Goal: Information Seeking & Learning: Learn about a topic

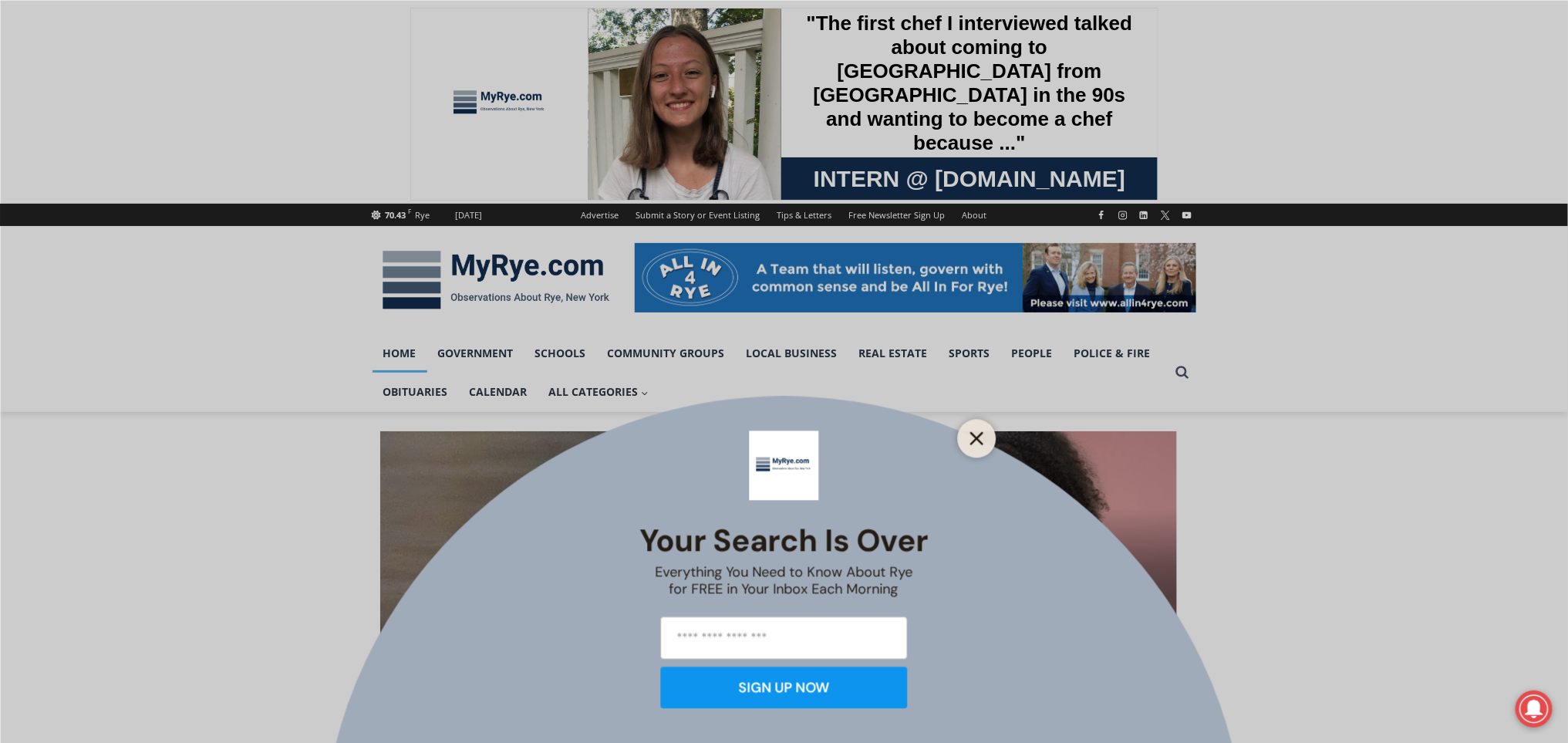
click at [977, 435] on line "Close" at bounding box center [976, 437] width 11 height 11
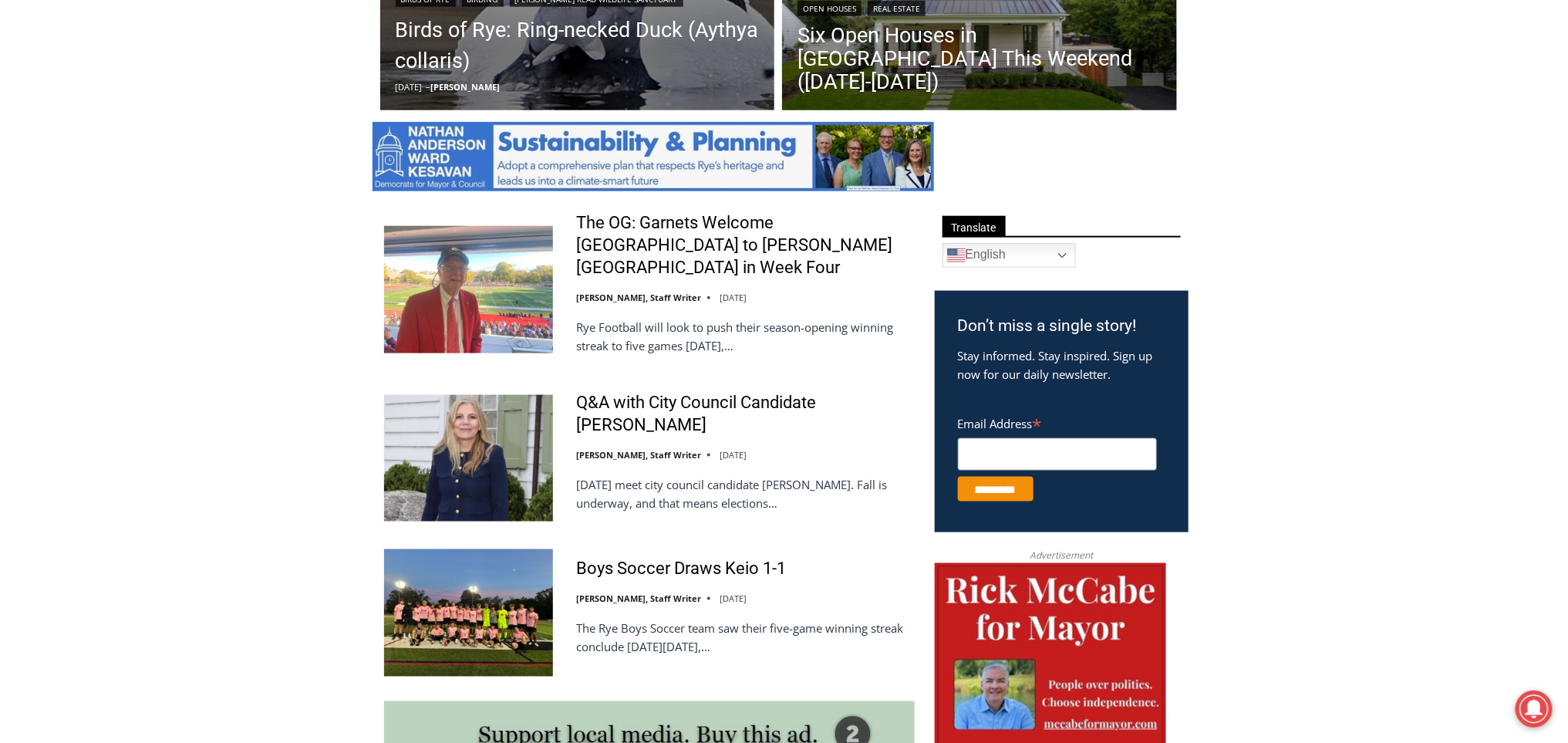
scroll to position [274, 0]
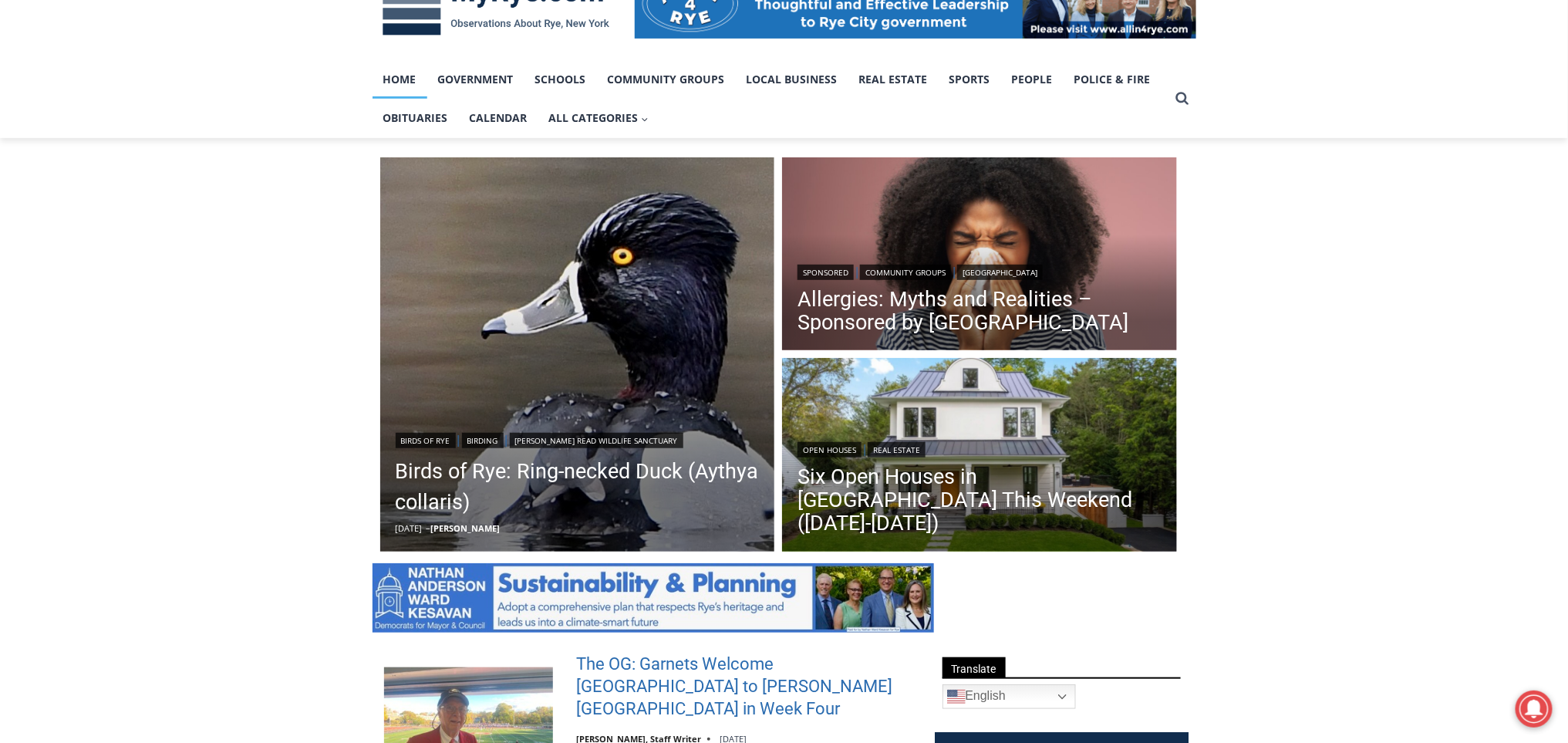
click at [668, 679] on link "The OG: Garnets Welcome [GEOGRAPHIC_DATA] to [PERSON_NAME][GEOGRAPHIC_DATA] in …" at bounding box center [745, 686] width 339 height 66
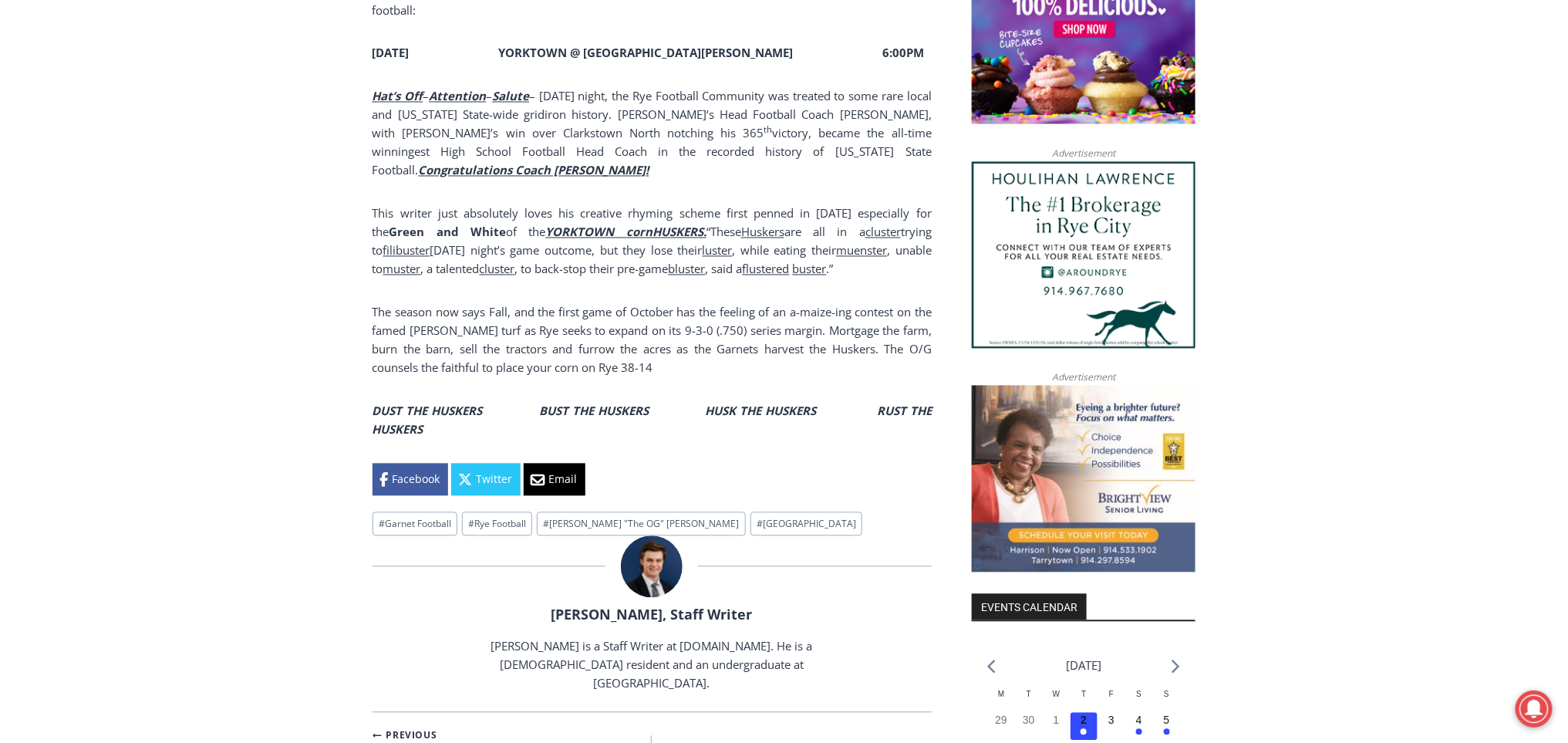
scroll to position [1379, 0]
